Goal: Task Accomplishment & Management: Manage account settings

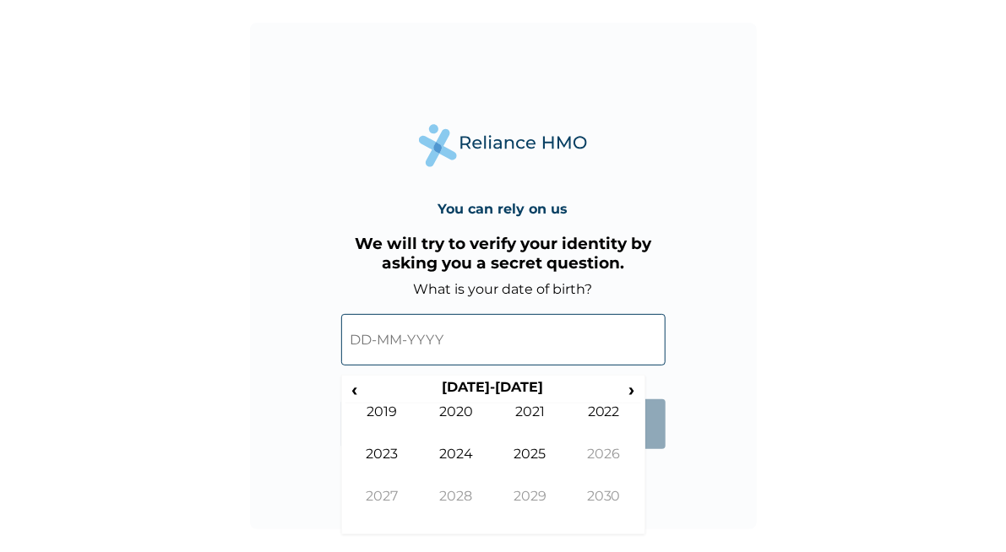
click at [372, 339] on input "text" at bounding box center [503, 340] width 324 height 52
click at [632, 394] on span "›" at bounding box center [631, 389] width 19 height 21
click at [365, 404] on td "2029" at bounding box center [382, 425] width 74 height 42
click at [355, 397] on span "‹" at bounding box center [354, 389] width 18 height 21
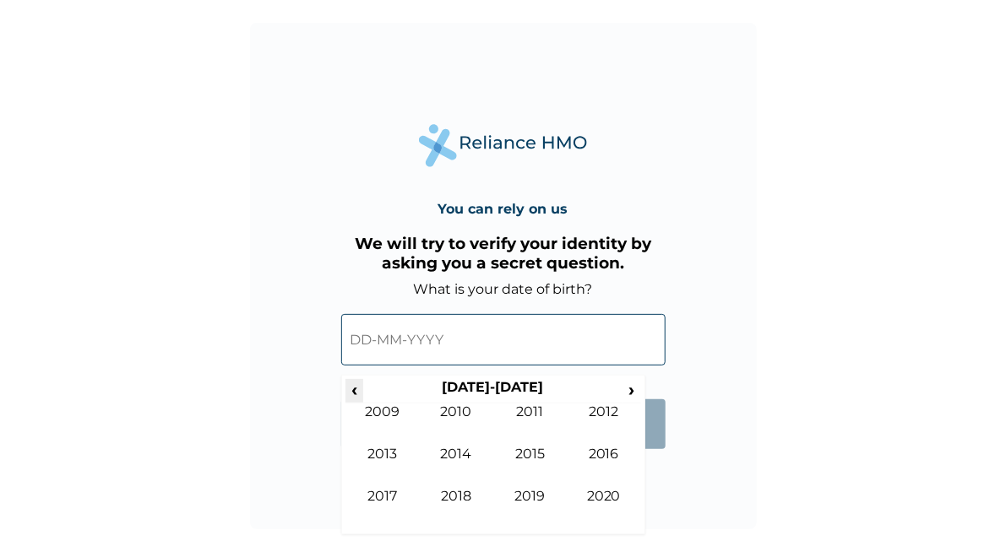
click at [355, 397] on span "‹" at bounding box center [354, 389] width 18 height 21
click at [355, 396] on span "‹" at bounding box center [354, 389] width 18 height 21
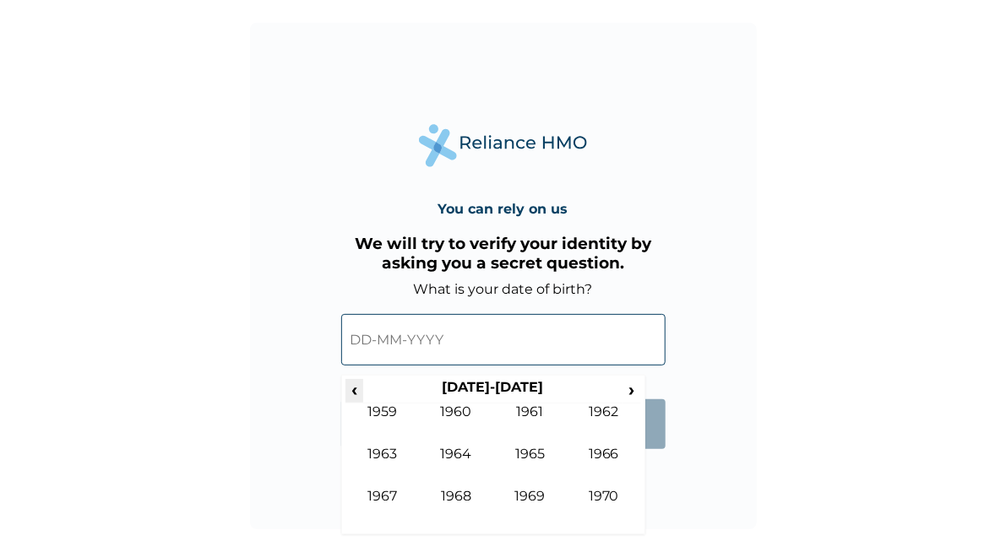
click at [355, 396] on span "‹" at bounding box center [354, 389] width 18 height 21
click at [632, 393] on span "›" at bounding box center [631, 389] width 19 height 21
click at [457, 497] on td "1968" at bounding box center [456, 509] width 74 height 42
click at [601, 461] on td "Aug" at bounding box center [604, 467] width 74 height 42
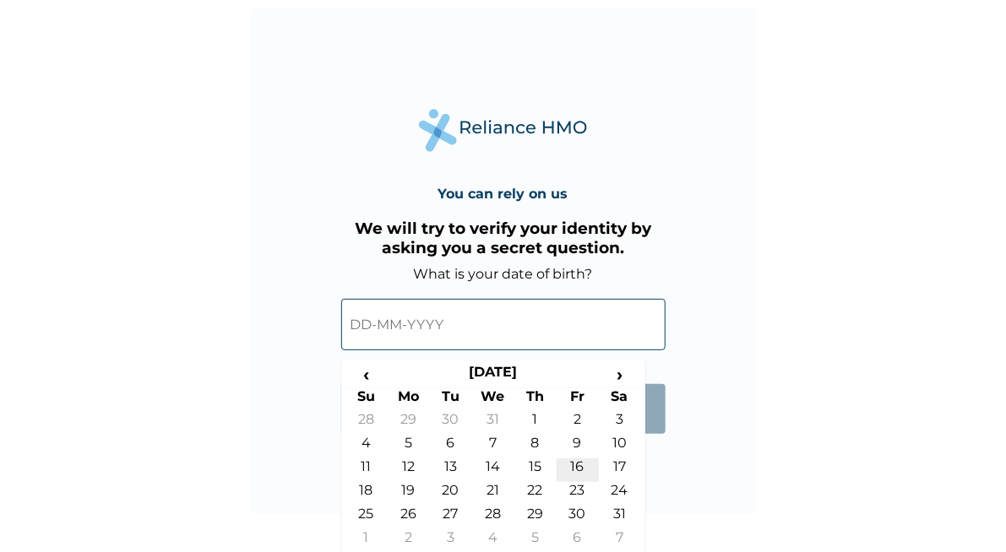
scroll to position [21, 0]
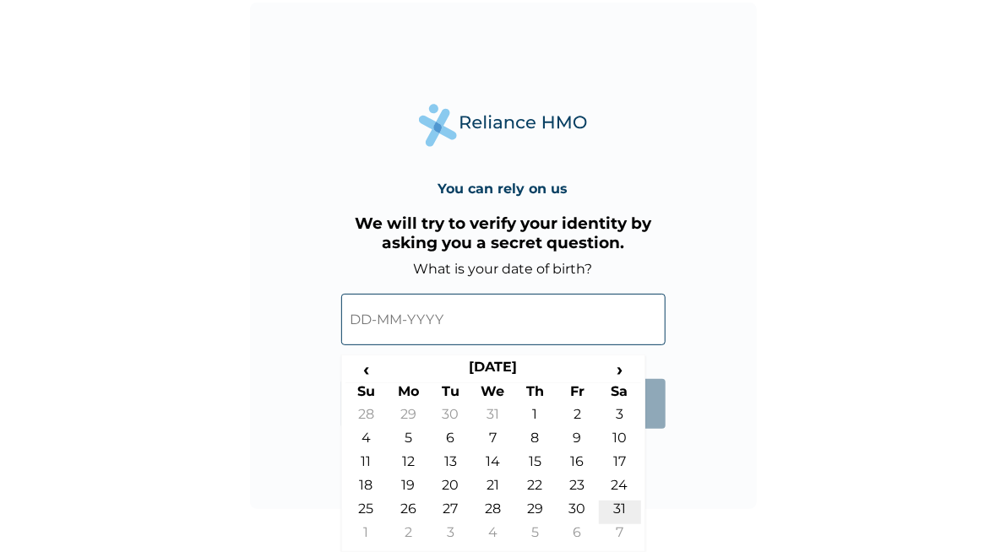
click at [621, 509] on td "31" at bounding box center [620, 513] width 42 height 24
type input "[DATE]"
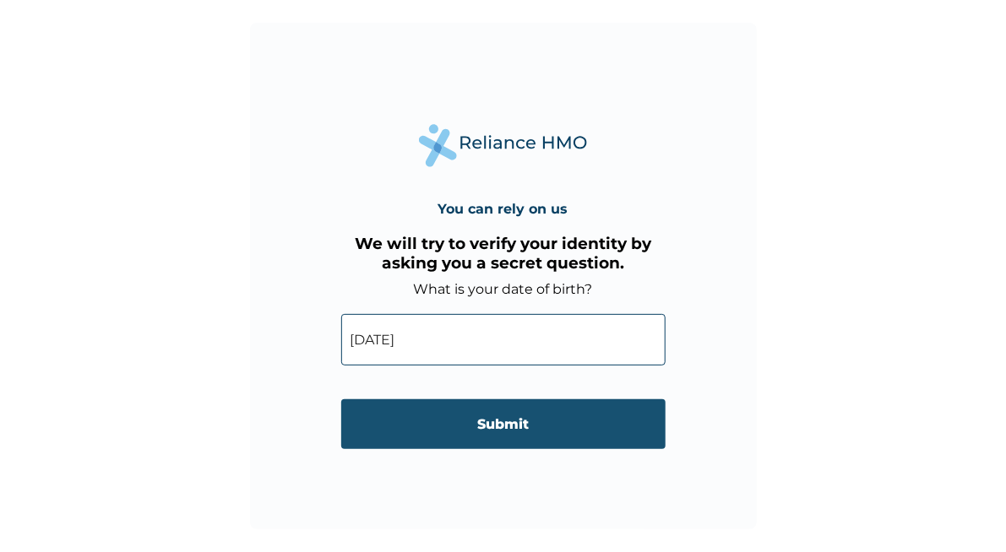
click at [502, 421] on input "Submit" at bounding box center [503, 424] width 324 height 50
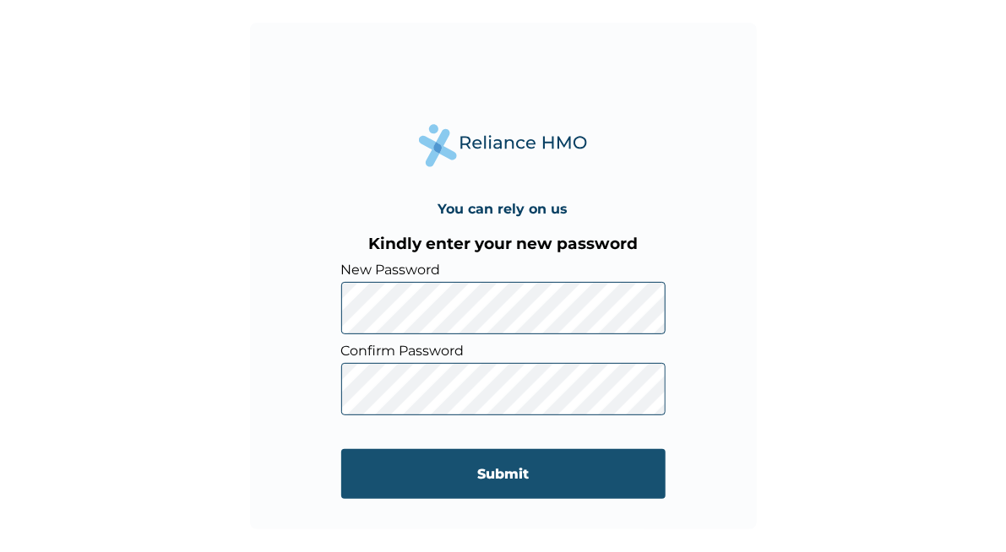
click at [497, 473] on input "Submit" at bounding box center [503, 474] width 324 height 50
